Goal: Check status: Check status

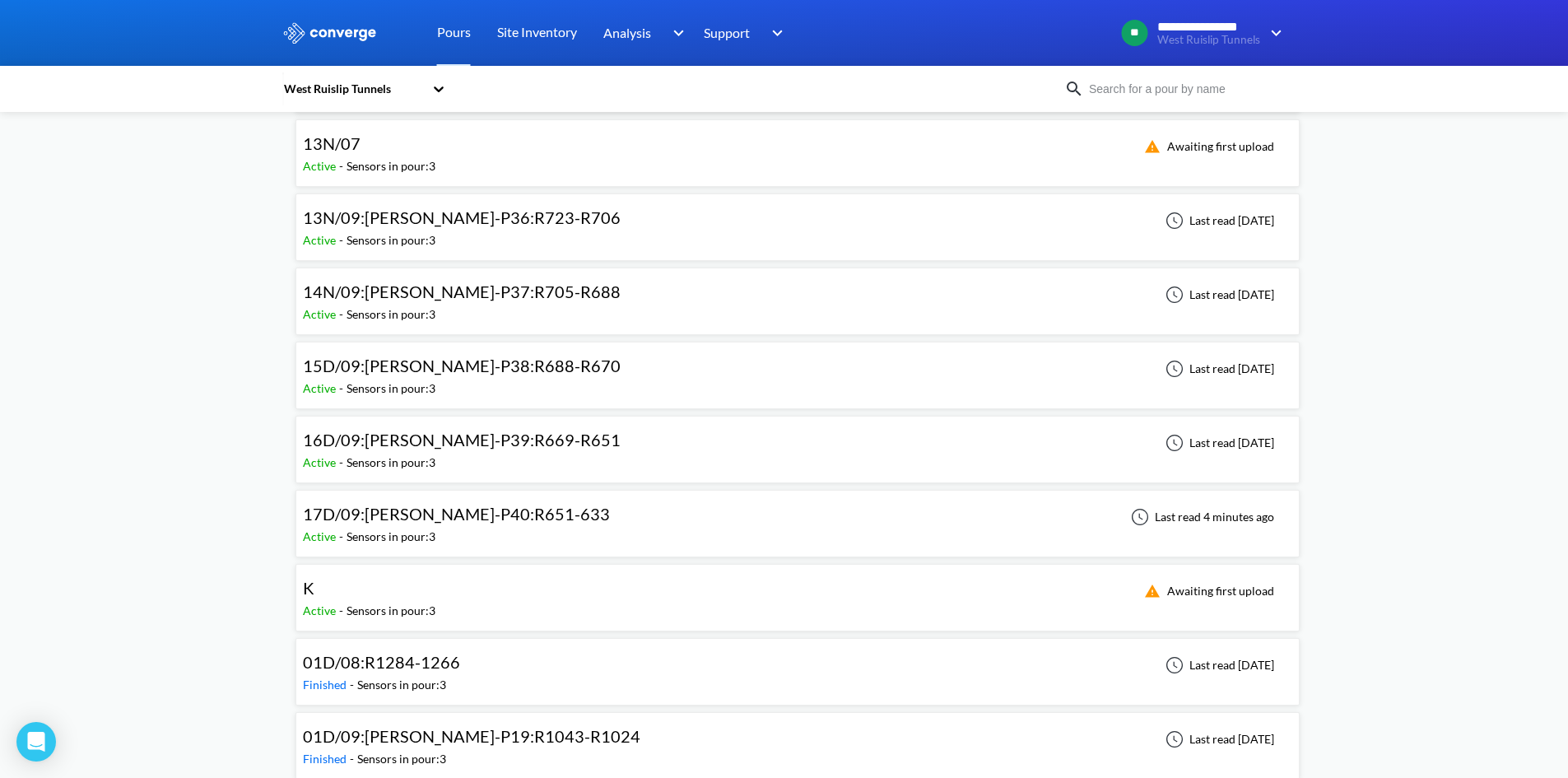
scroll to position [1153, 0]
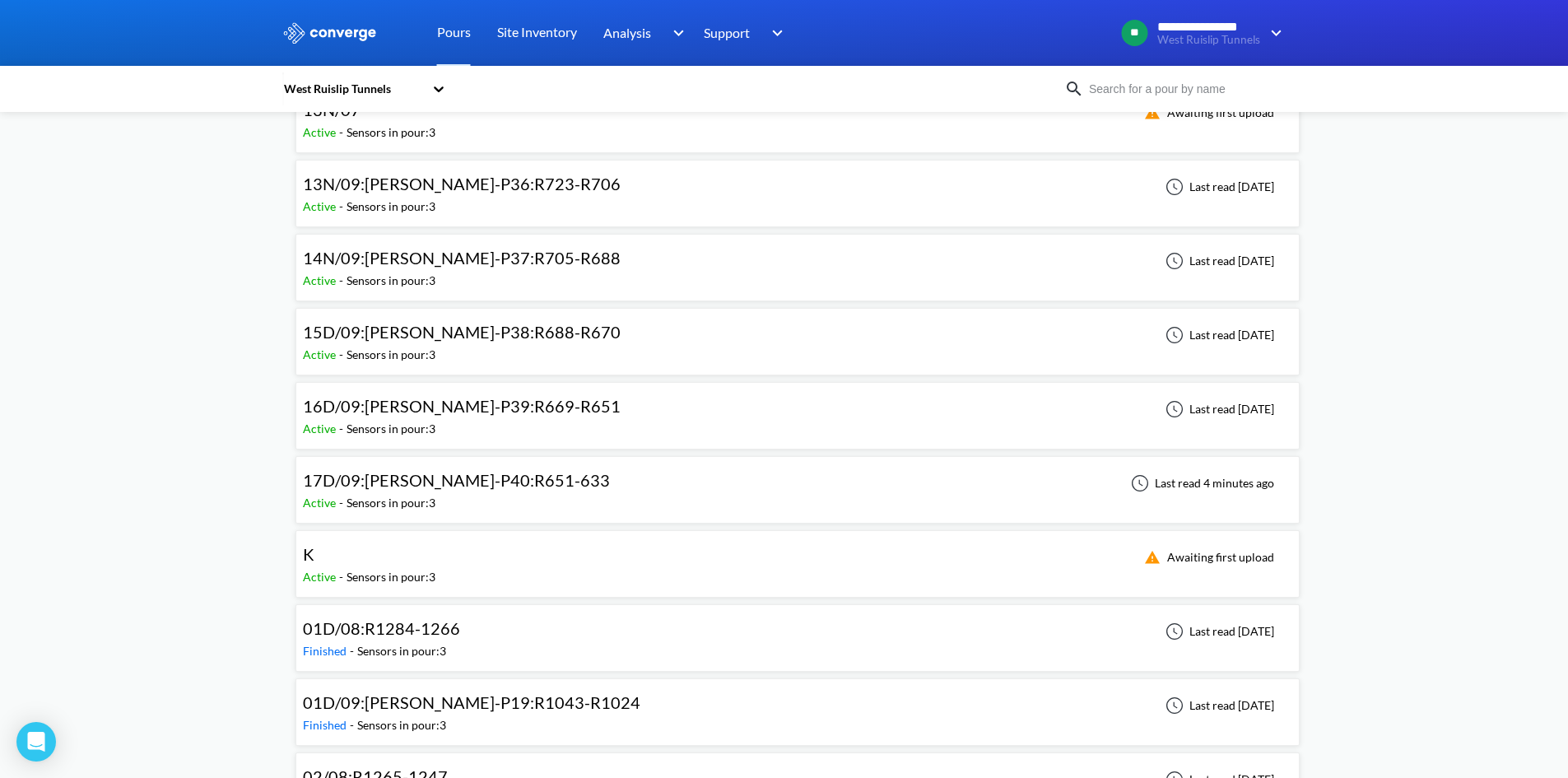
click at [489, 407] on span "16D/09:[PERSON_NAME]-P39:R669-R651" at bounding box center [462, 406] width 318 height 19
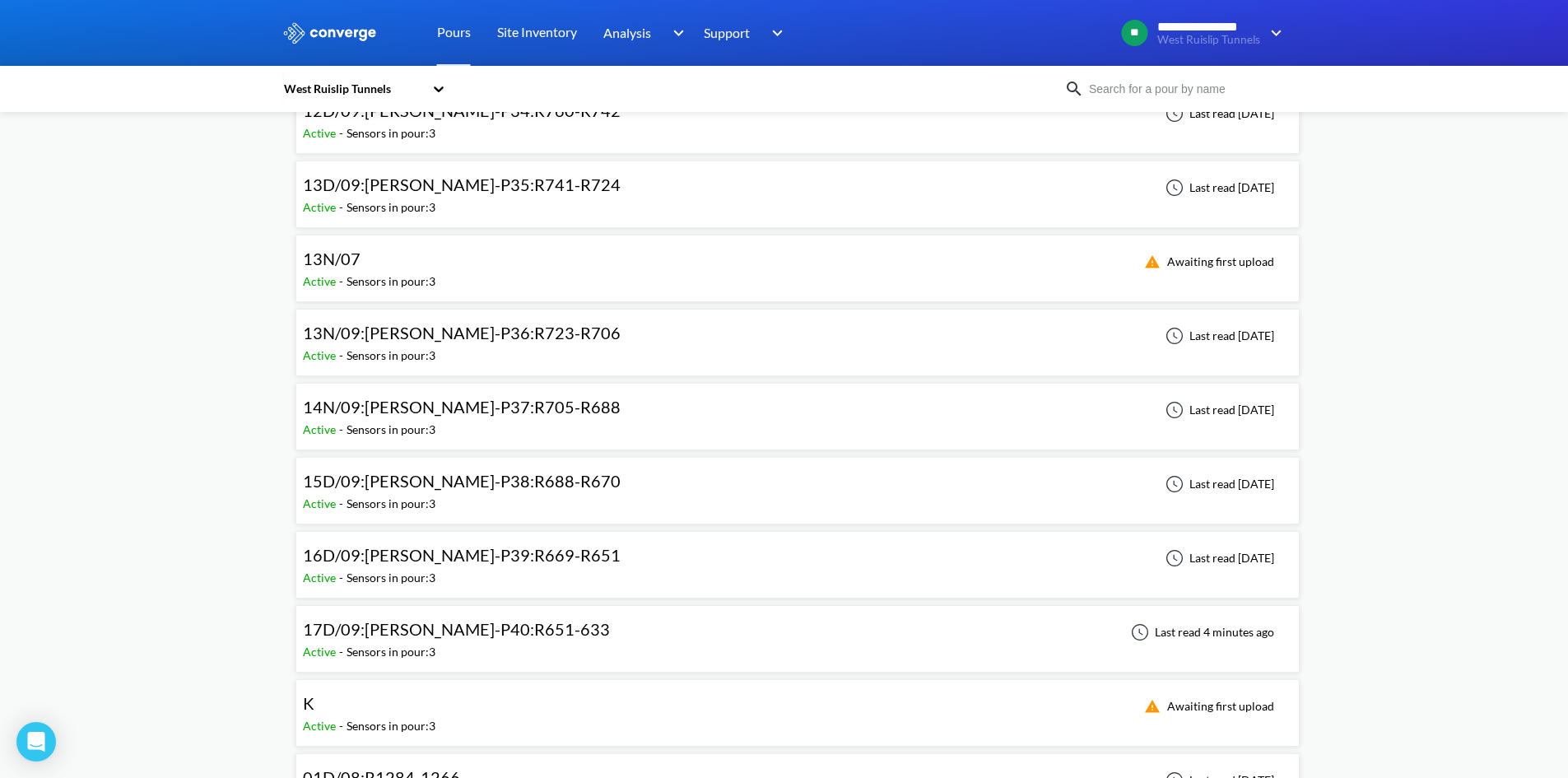
scroll to position [1070, 0]
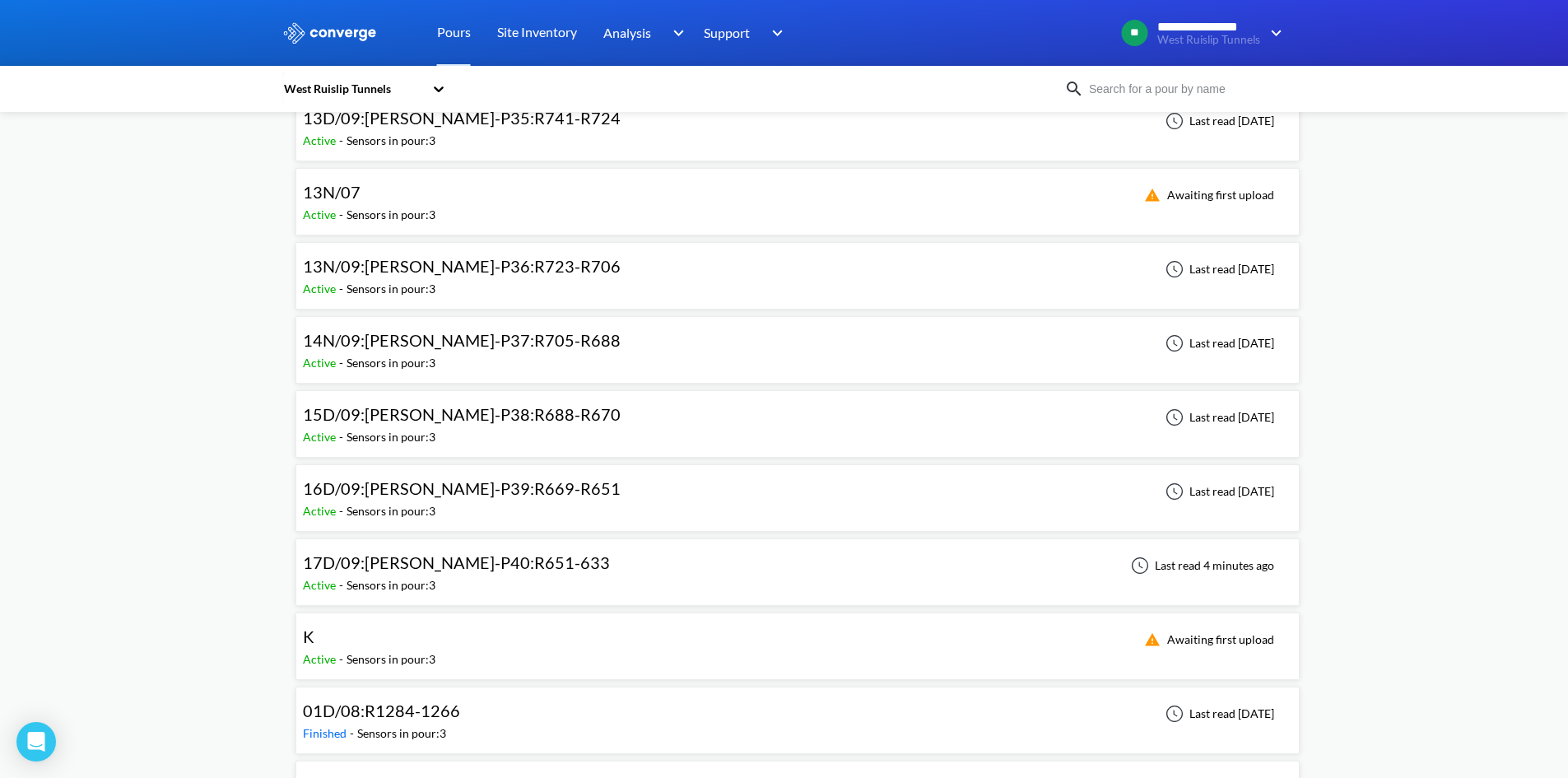
click at [431, 558] on span "17D/09:[PERSON_NAME]-P40:R651-633" at bounding box center [456, 561] width 307 height 19
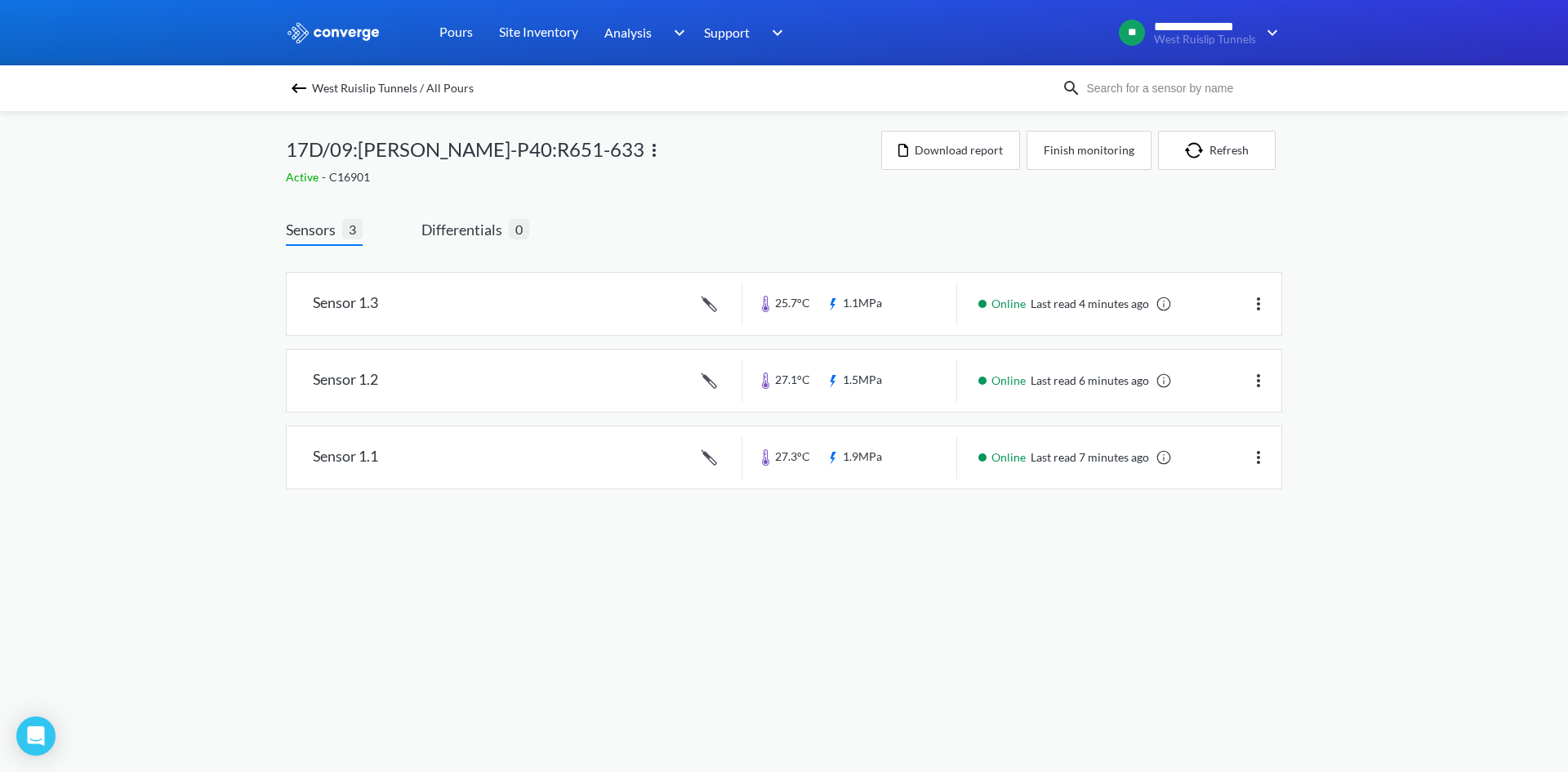
click at [391, 616] on body "**********" at bounding box center [784, 386] width 1568 height 772
click at [843, 307] on link at bounding box center [784, 304] width 995 height 62
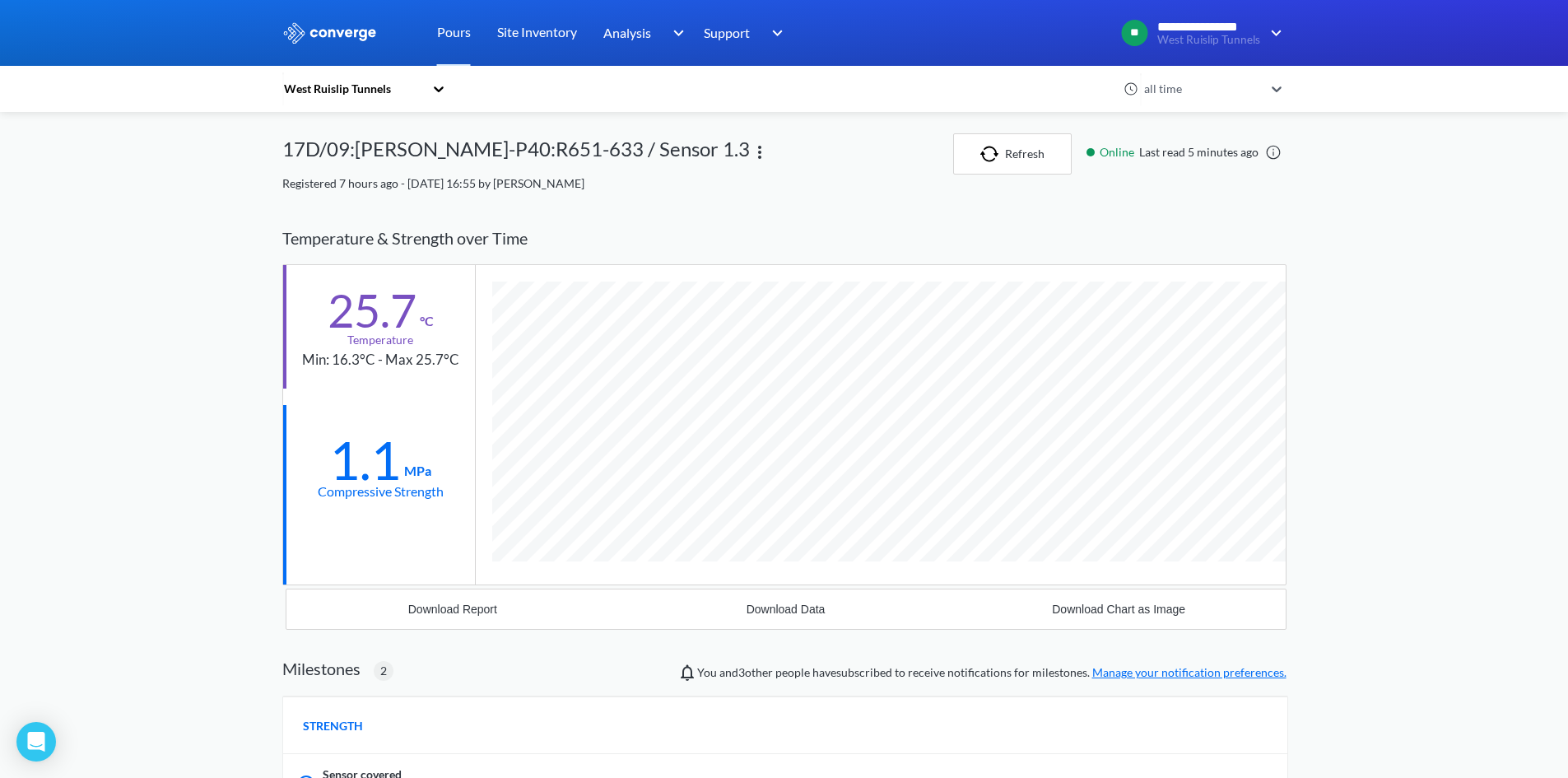
scroll to position [1173, 1004]
click at [1400, 448] on div "**********" at bounding box center [784, 660] width 1568 height 1320
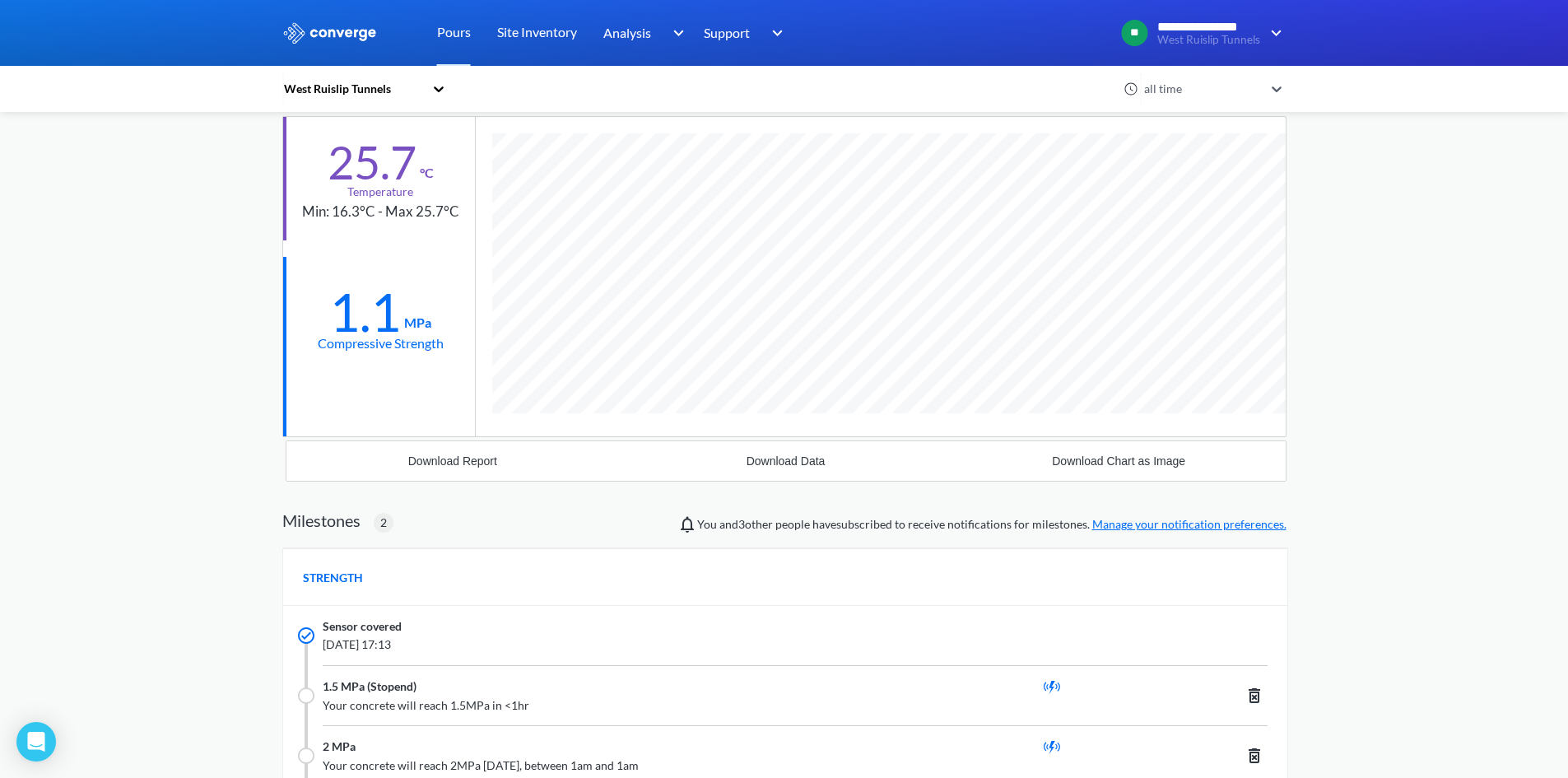
scroll to position [0, 0]
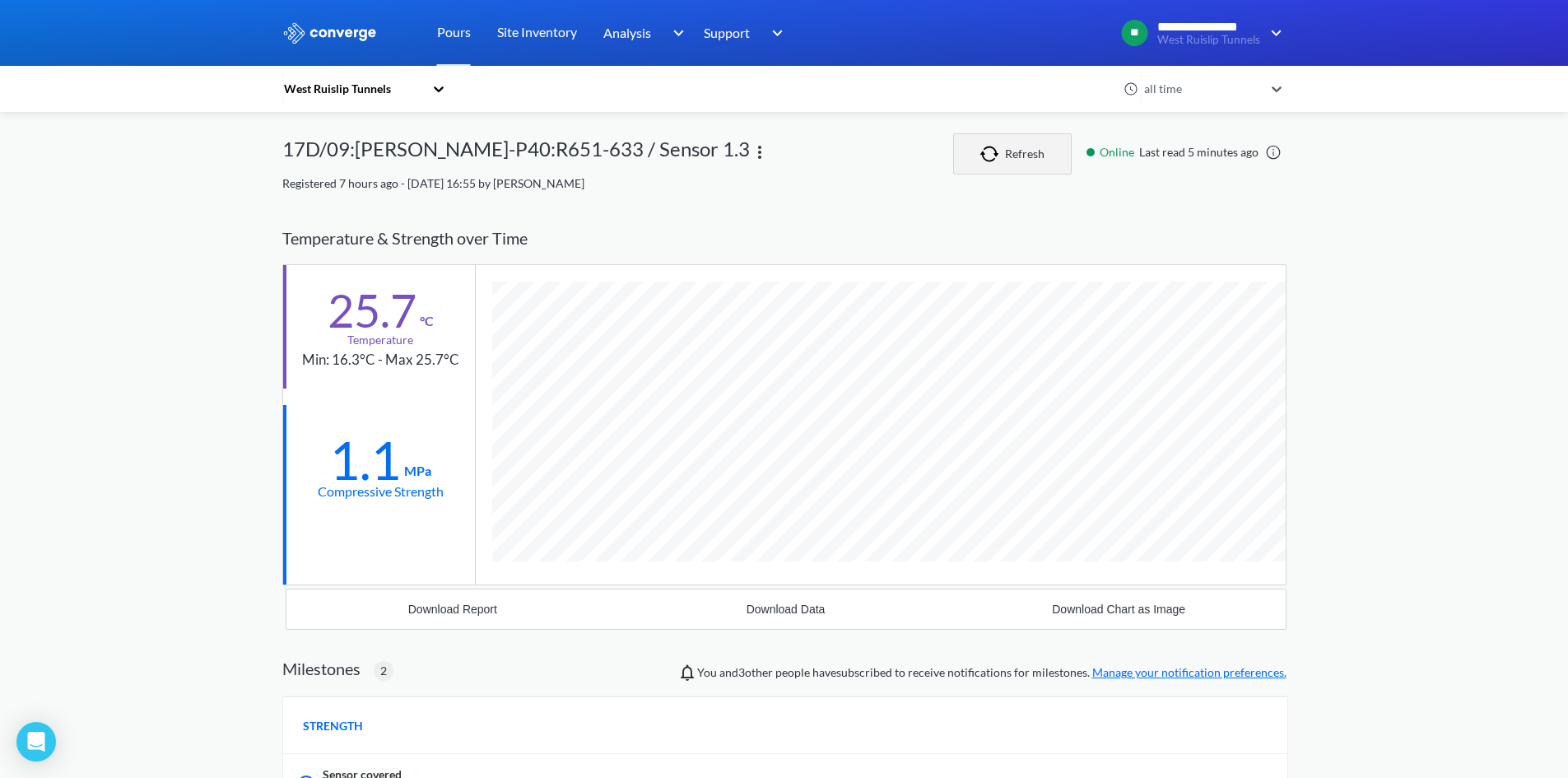
click at [1017, 150] on button "Refresh" at bounding box center [1012, 154] width 119 height 41
click at [1005, 169] on button "Refresh" at bounding box center [1012, 154] width 119 height 41
click at [1005, 159] on img "button" at bounding box center [992, 154] width 25 height 17
click at [1036, 153] on button "Refresh" at bounding box center [1012, 154] width 119 height 41
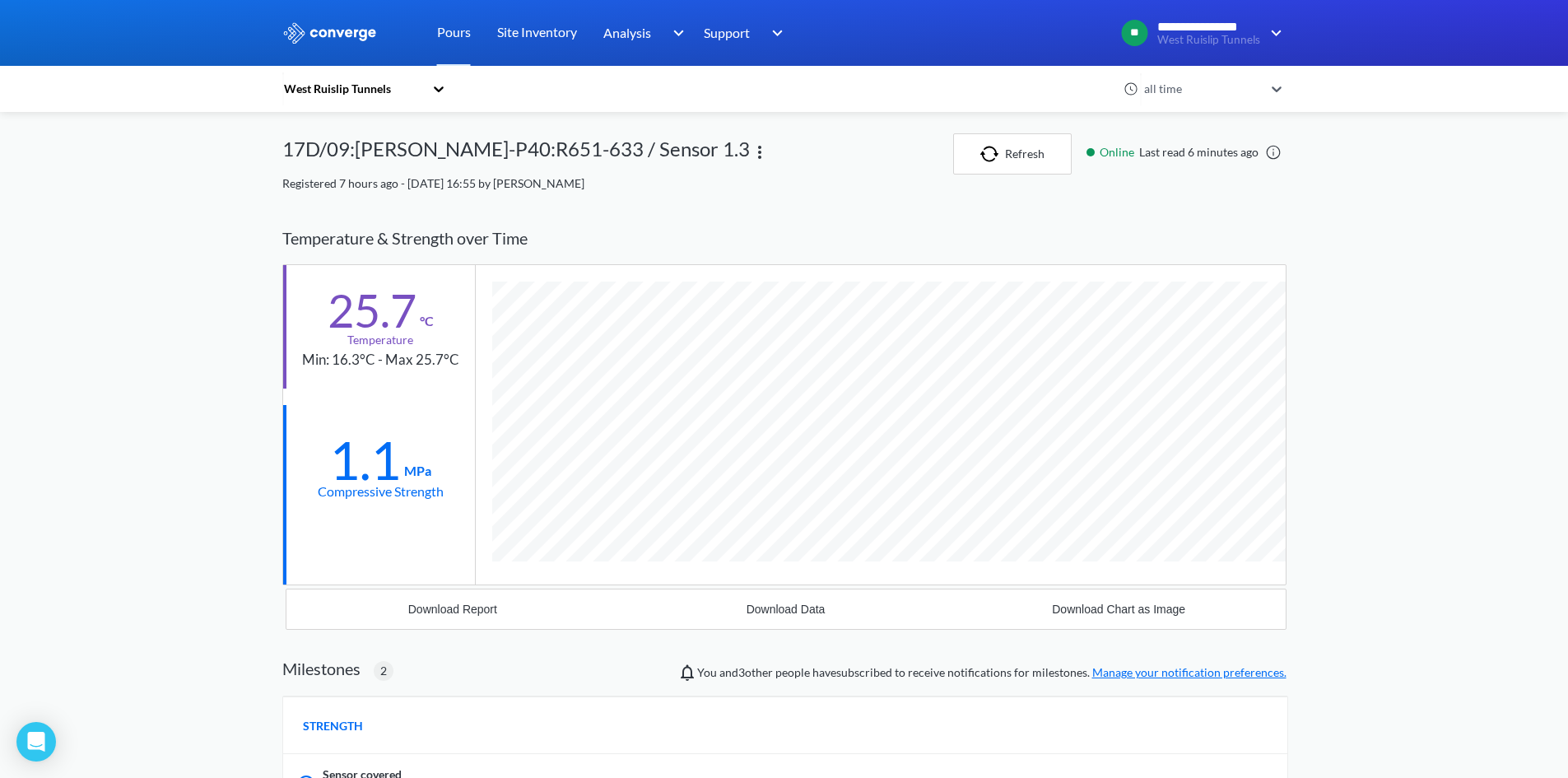
click at [456, 153] on div "17D/09:[PERSON_NAME]-P40:R651-633 / Sensor 1.3" at bounding box center [515, 154] width 467 height 41
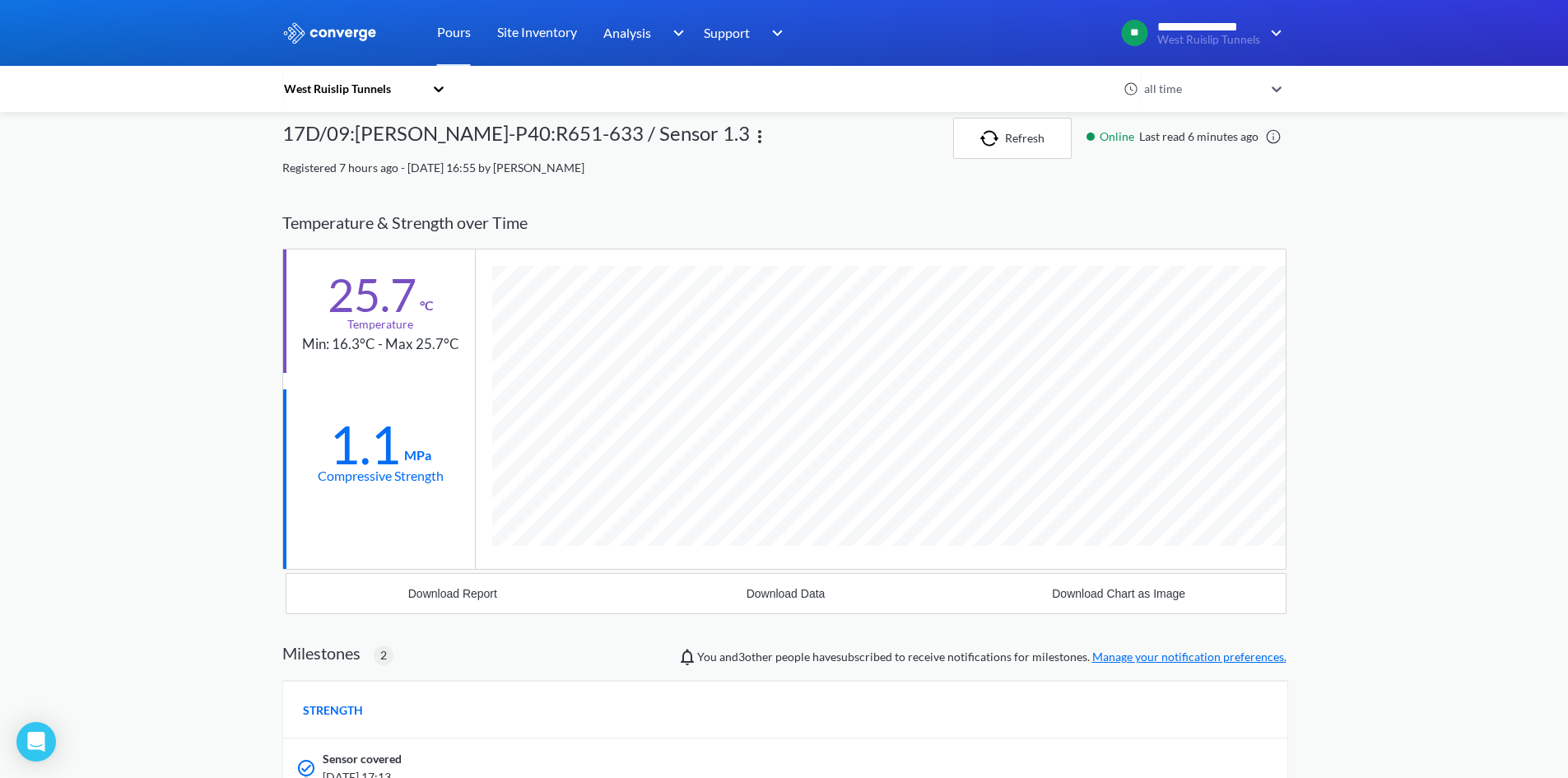
scroll to position [0, 0]
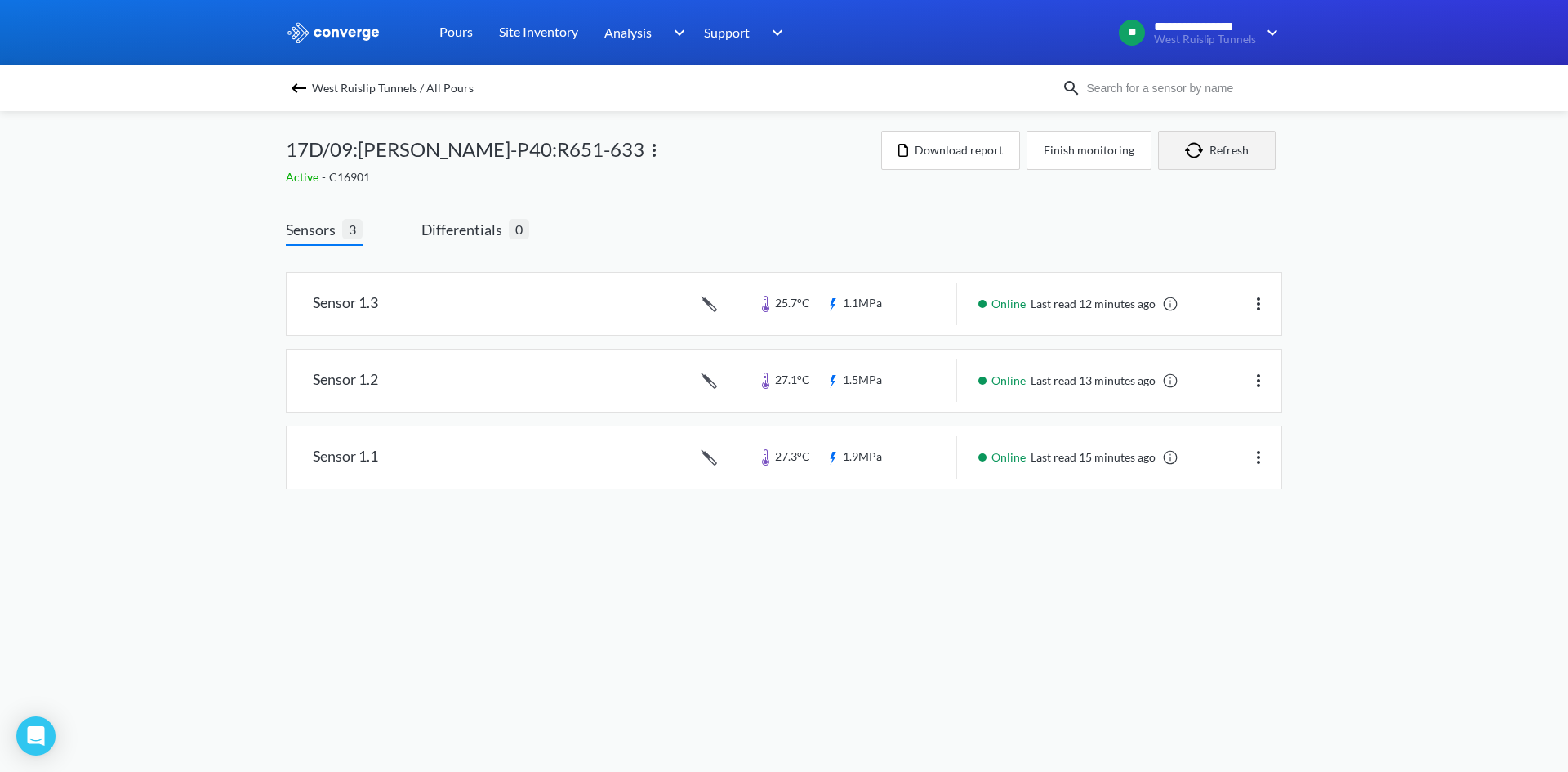
click at [1222, 159] on button "Refresh" at bounding box center [1217, 150] width 118 height 39
click at [847, 308] on link at bounding box center [784, 304] width 995 height 62
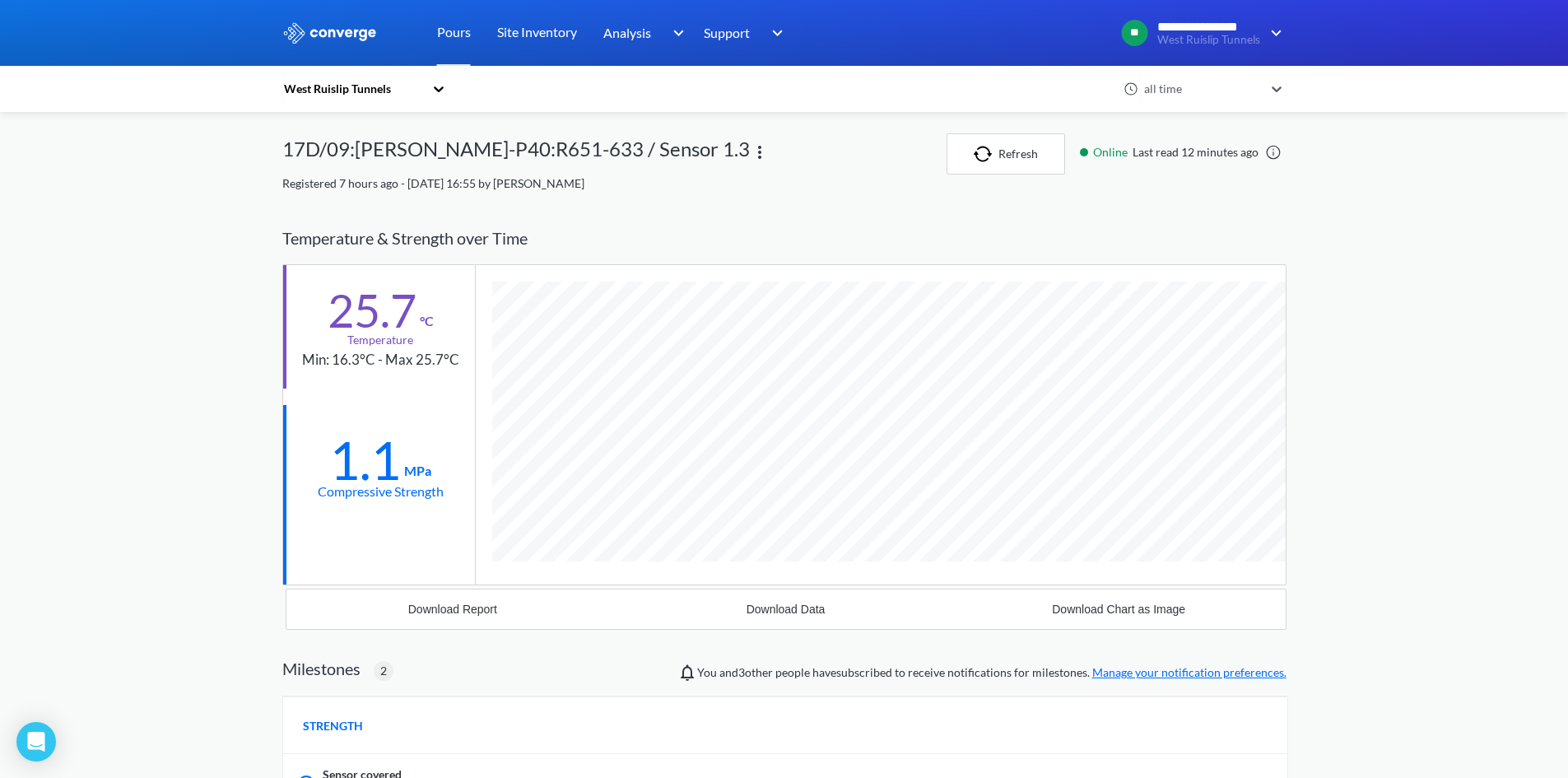
scroll to position [1173, 1004]
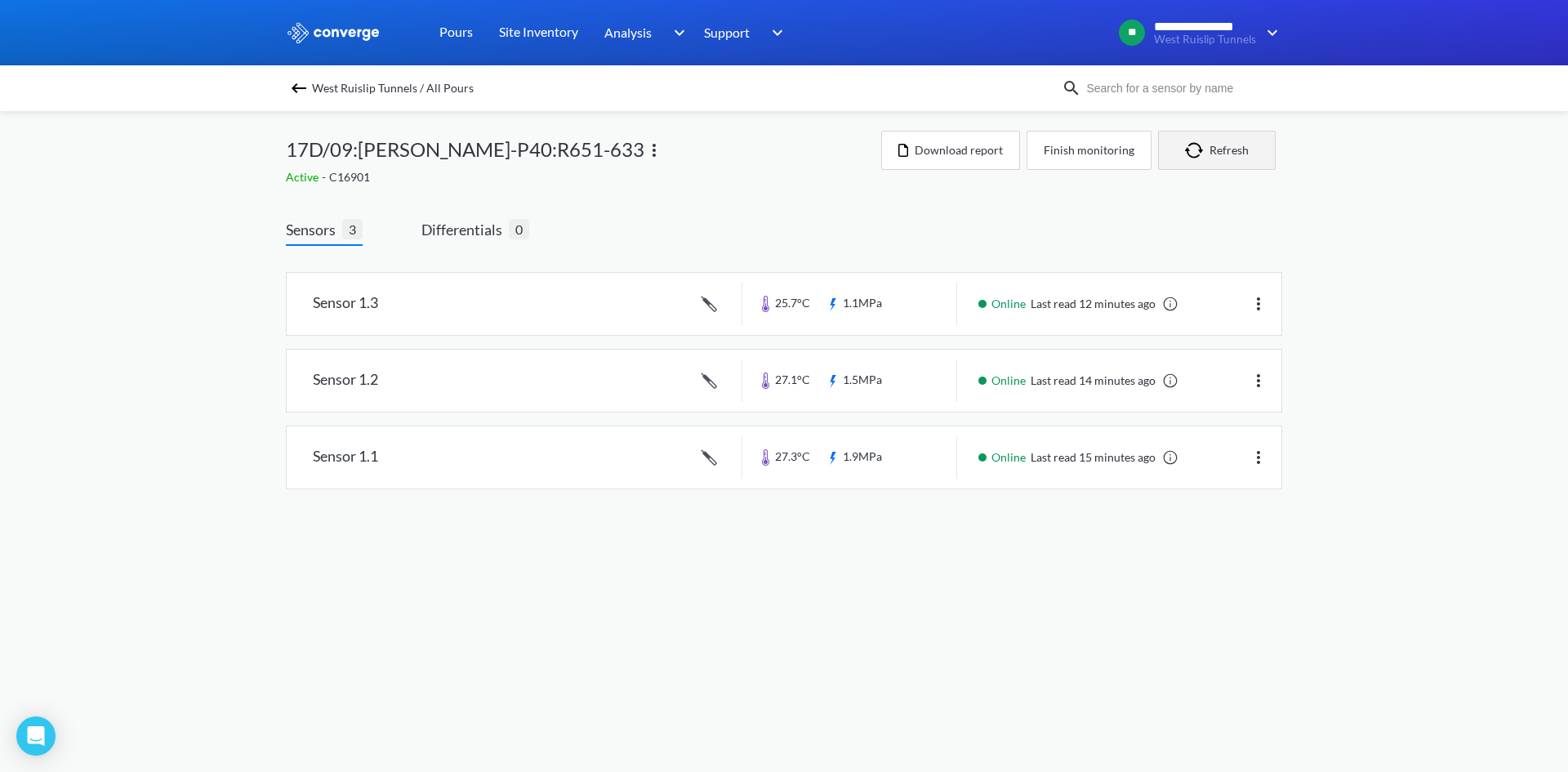
click at [1194, 155] on img "button" at bounding box center [1197, 150] width 25 height 16
click at [1248, 157] on button "Refresh" at bounding box center [1217, 150] width 118 height 39
click at [1245, 158] on button "Refresh" at bounding box center [1217, 150] width 118 height 39
click at [1243, 149] on button "Refresh" at bounding box center [1217, 150] width 118 height 39
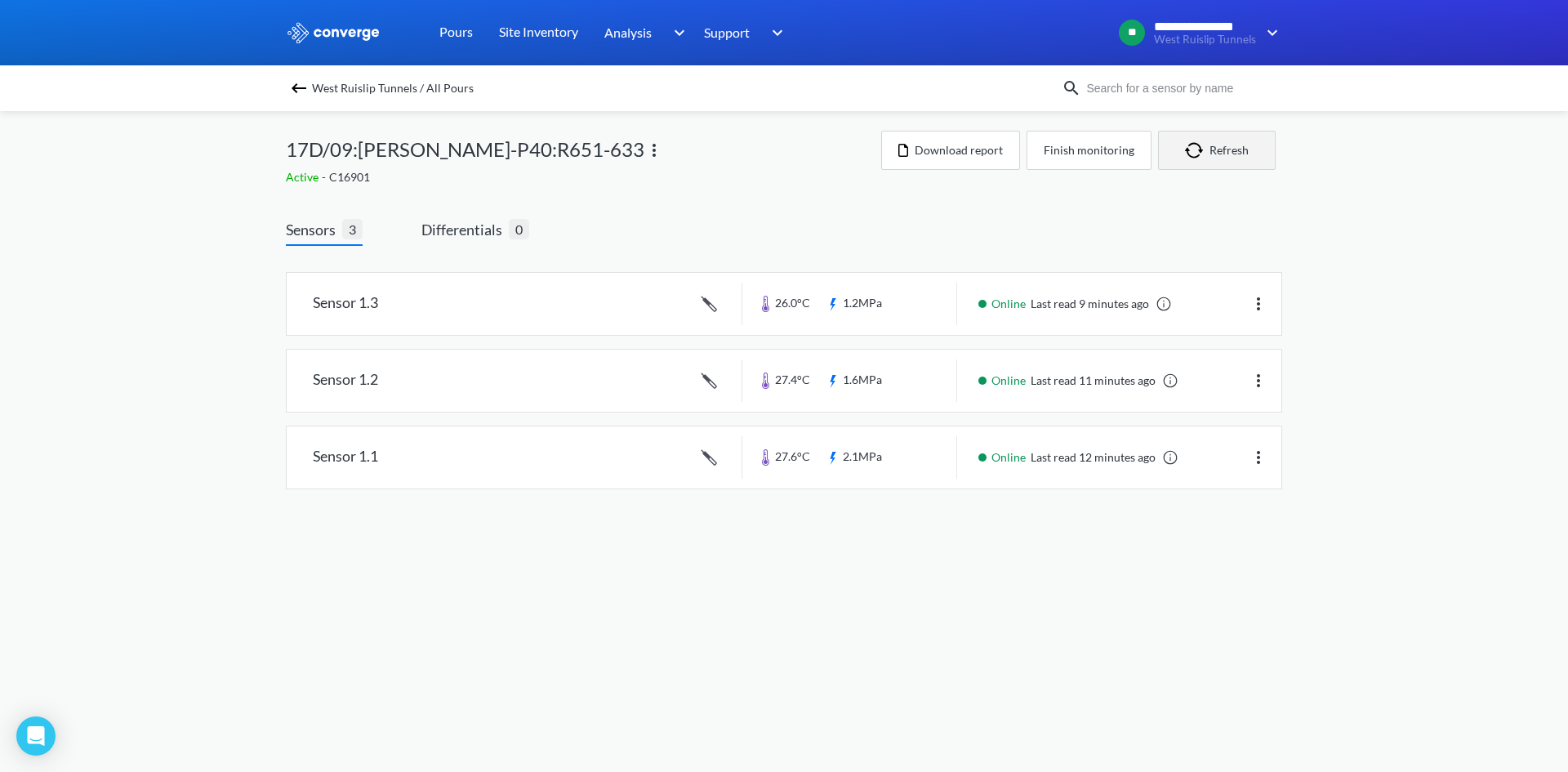
click at [1185, 150] on img "button" at bounding box center [1197, 150] width 25 height 16
click at [1191, 149] on img "button" at bounding box center [1197, 150] width 25 height 16
click at [1232, 140] on button "Refresh" at bounding box center [1217, 150] width 118 height 39
click at [1232, 151] on button "Refresh" at bounding box center [1217, 150] width 118 height 39
click at [1211, 147] on button "Refresh" at bounding box center [1217, 150] width 118 height 39
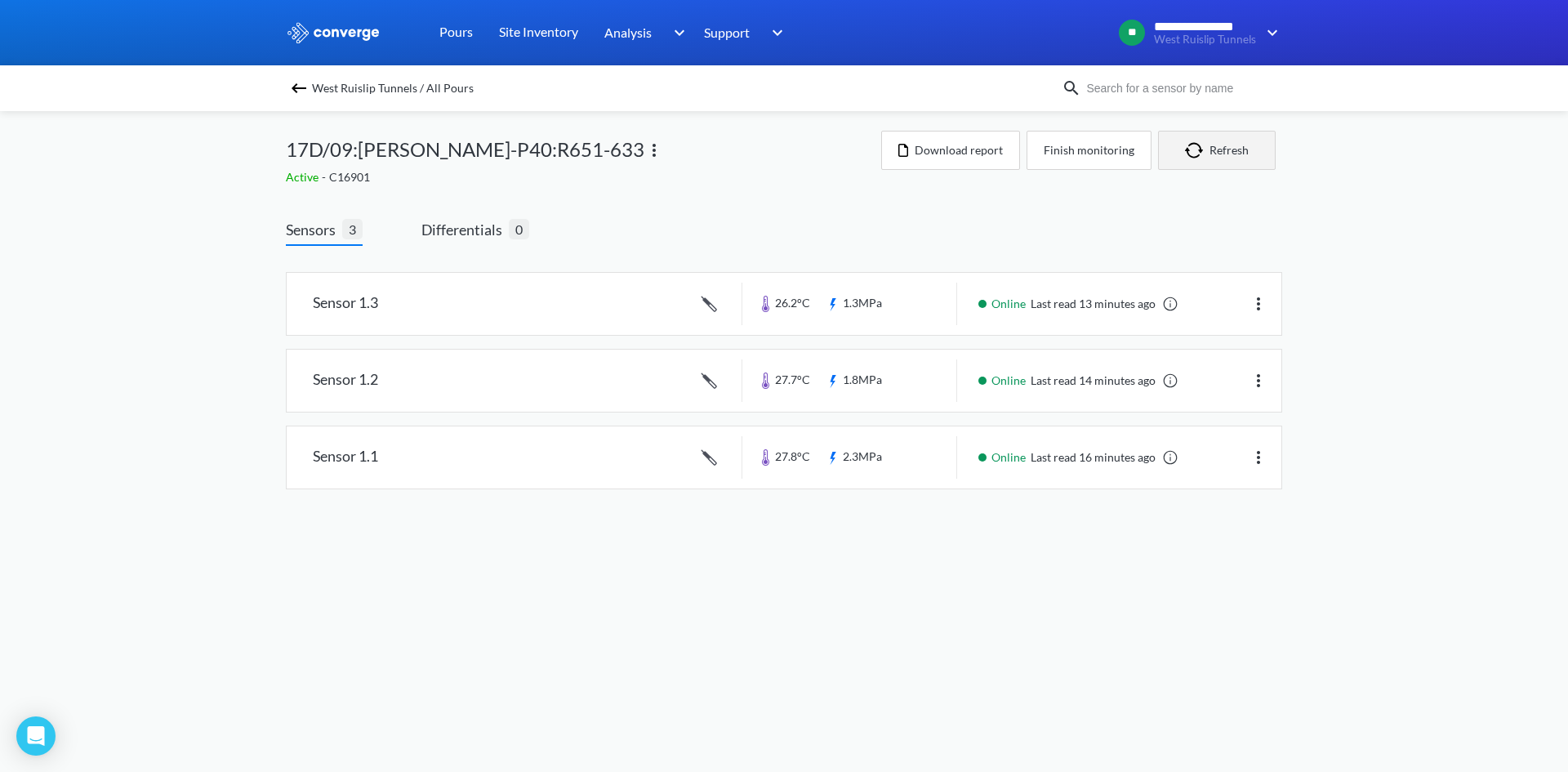
click at [1211, 149] on button "Refresh" at bounding box center [1217, 150] width 118 height 39
click at [1207, 157] on img "button" at bounding box center [1197, 150] width 25 height 16
click at [1227, 151] on button "Refresh" at bounding box center [1217, 150] width 118 height 39
click at [1242, 161] on button "Refresh" at bounding box center [1217, 150] width 118 height 39
click at [1200, 606] on body "**********" at bounding box center [784, 386] width 1568 height 772
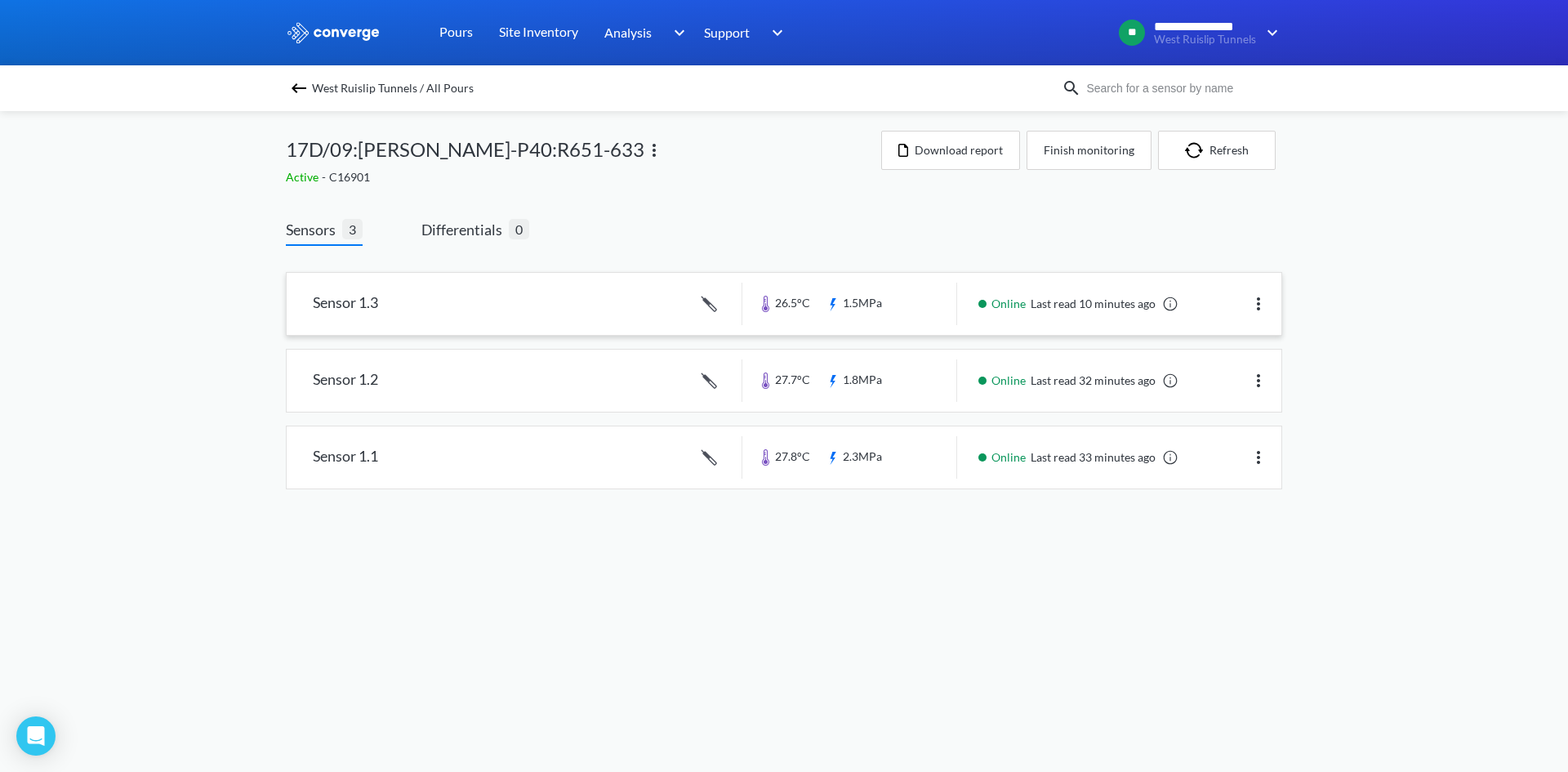
click at [869, 298] on link at bounding box center [784, 304] width 995 height 62
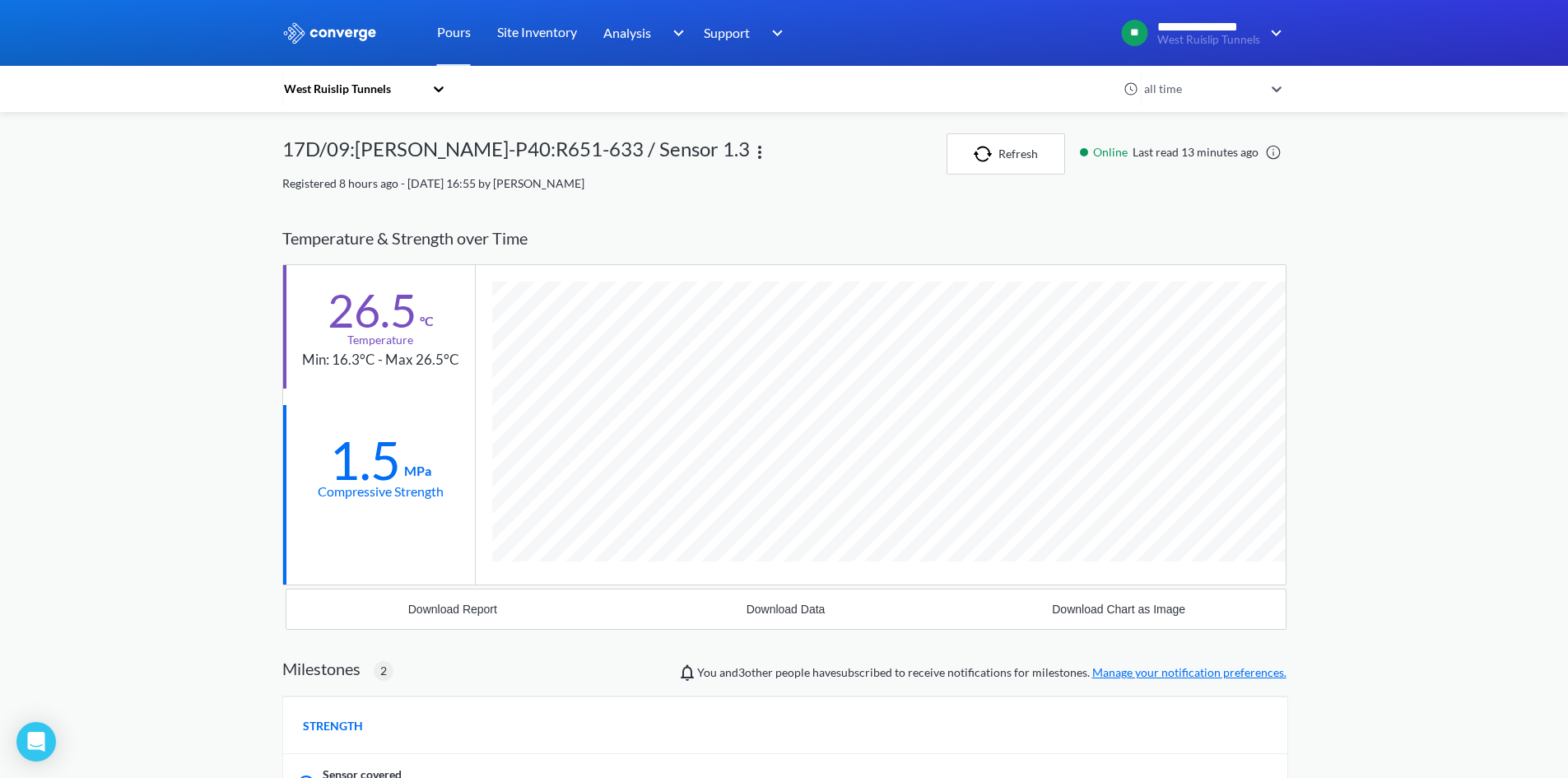
scroll to position [1173, 1004]
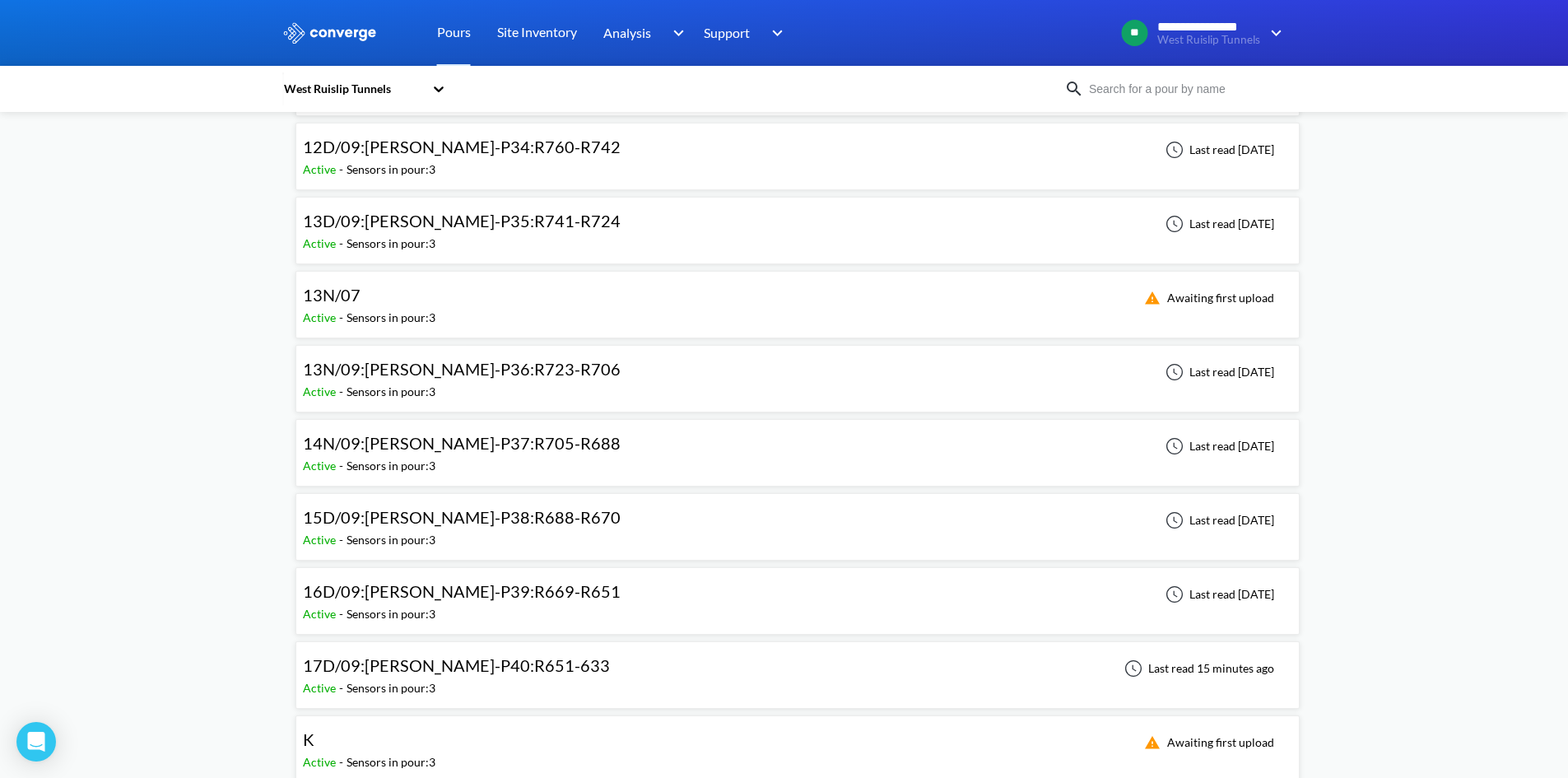
scroll to position [988, 0]
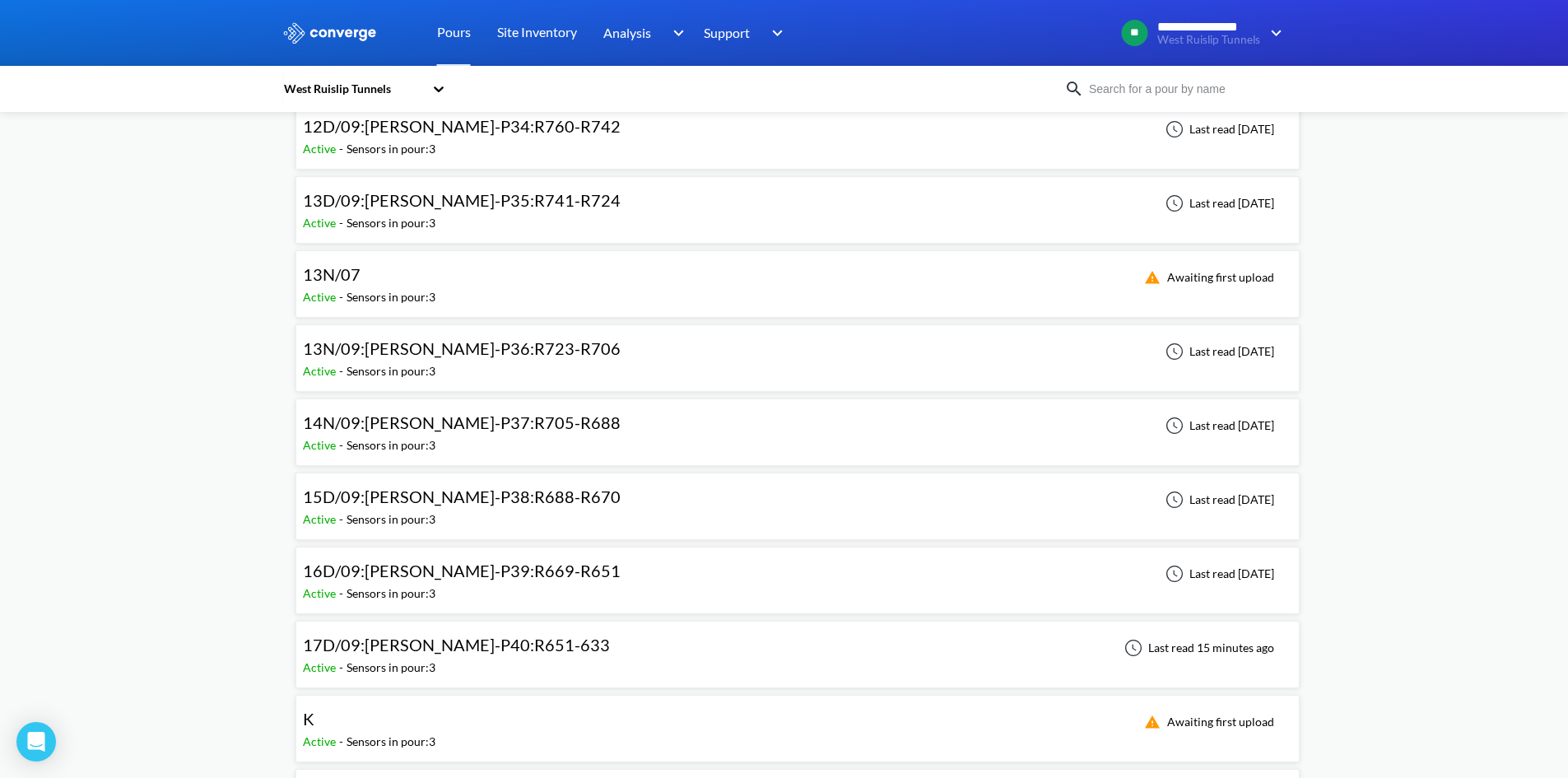
click at [477, 645] on span "17D/09:[PERSON_NAME]-P40:R651-633" at bounding box center [456, 644] width 307 height 19
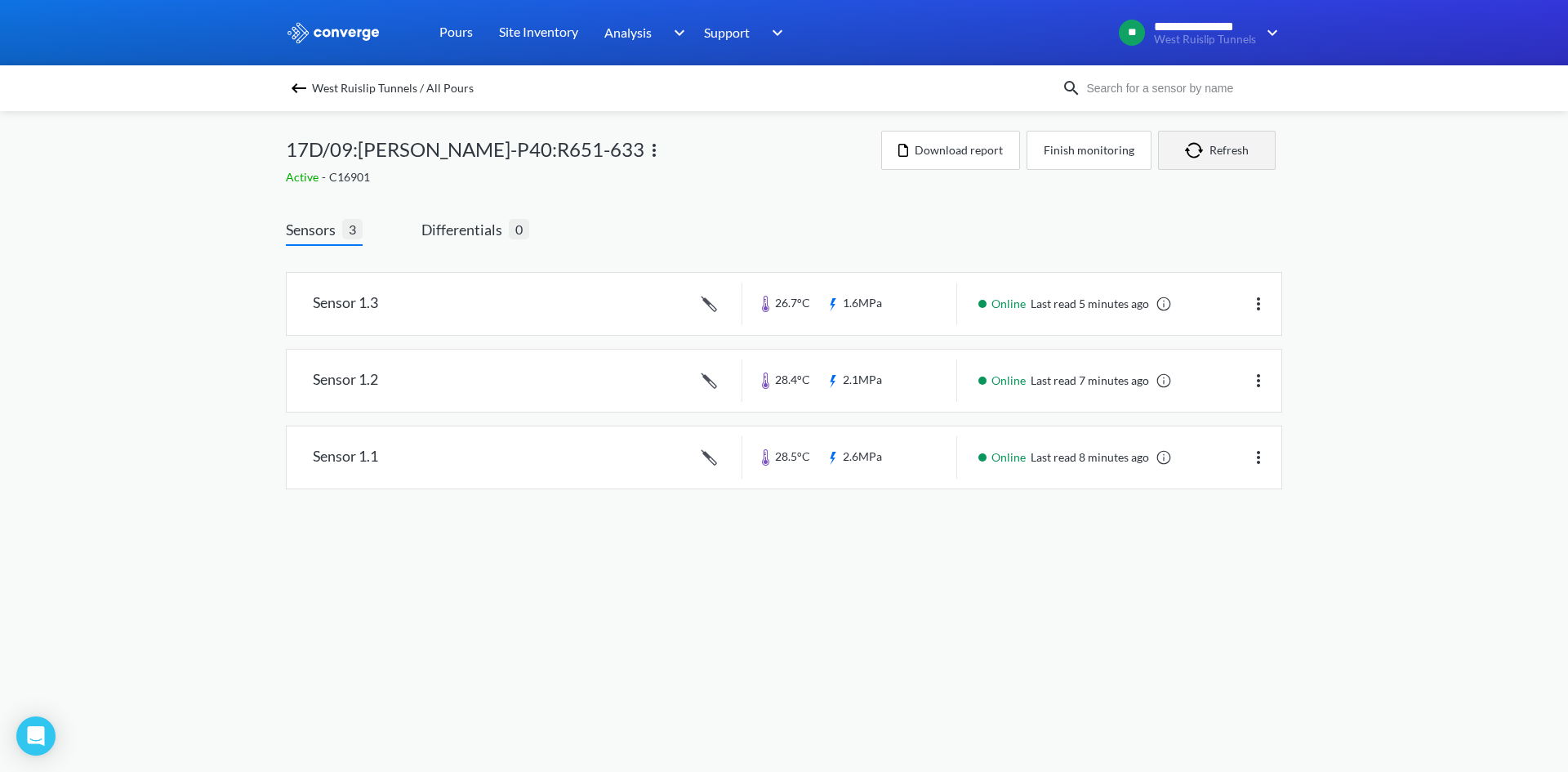
click at [1200, 139] on button "Refresh" at bounding box center [1217, 150] width 118 height 39
click at [1225, 161] on button "Refresh" at bounding box center [1217, 150] width 118 height 39
click at [1222, 158] on button "Refresh" at bounding box center [1217, 150] width 118 height 39
